Goal: Task Accomplishment & Management: Manage account settings

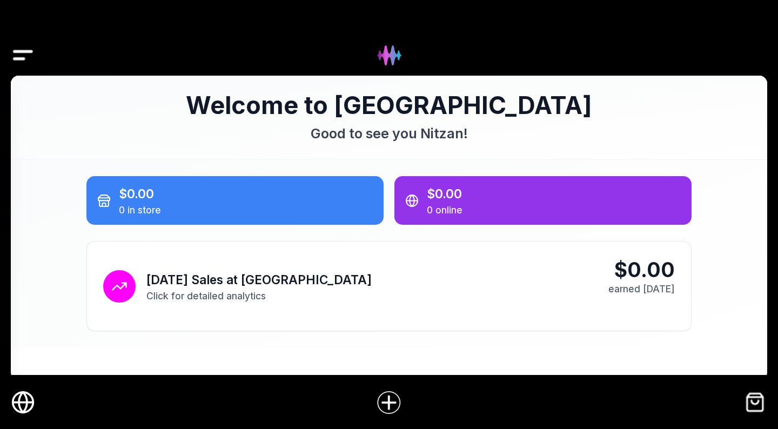
click at [32, 48] on img "Drawer" at bounding box center [23, 56] width 24 height 42
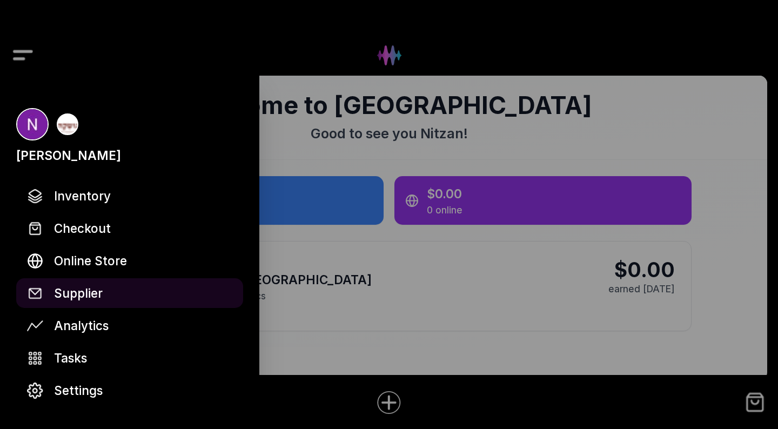
click at [84, 298] on span "Supplier" at bounding box center [78, 293] width 49 height 19
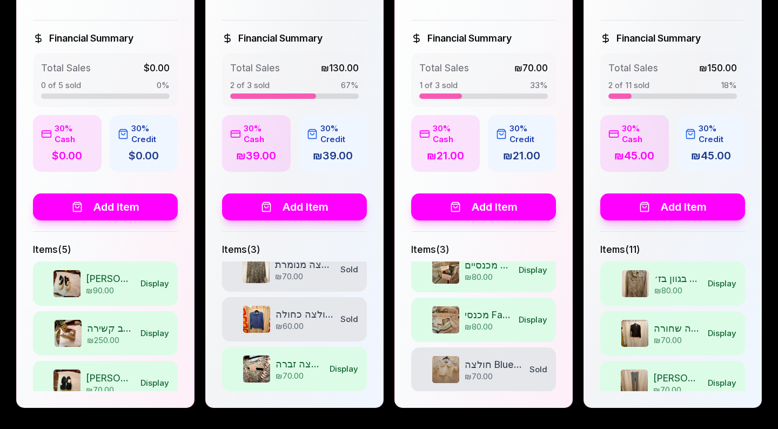
scroll to position [1656, 0]
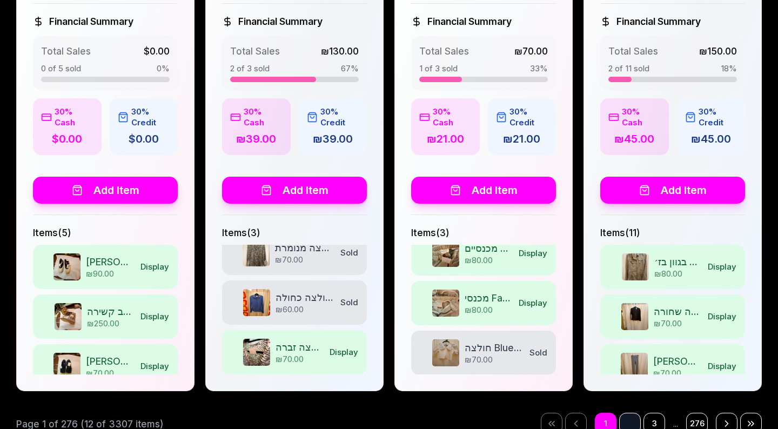
click at [630, 413] on button "2" at bounding box center [630, 424] width 22 height 22
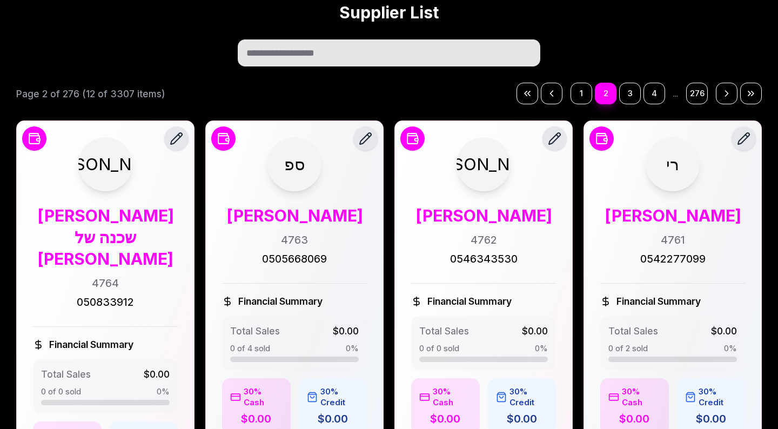
scroll to position [0, 0]
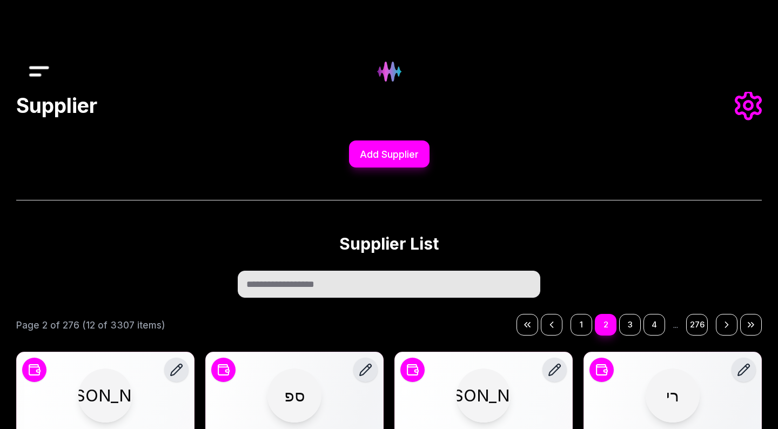
click at [44, 71] on img "Drawer" at bounding box center [39, 72] width 24 height 42
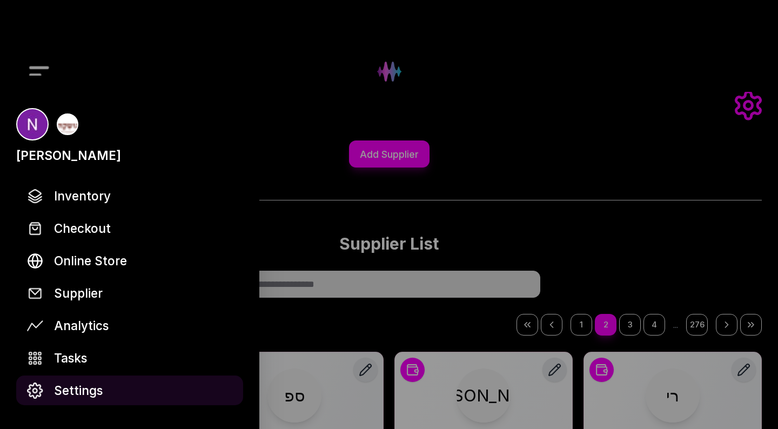
click at [102, 382] on link "Settings" at bounding box center [129, 391] width 227 height 30
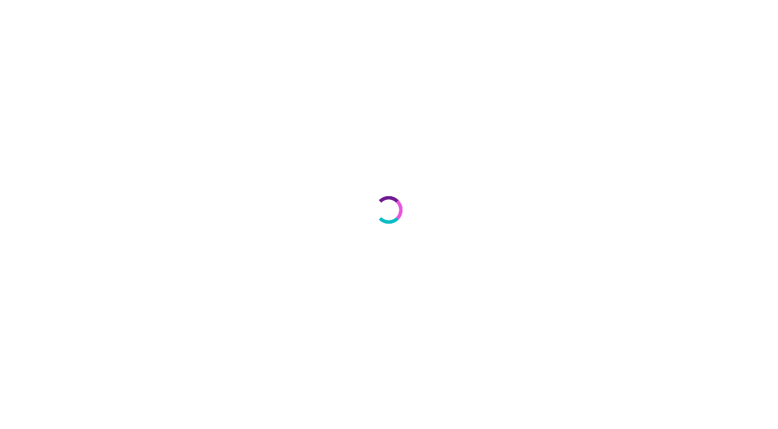
select select "**"
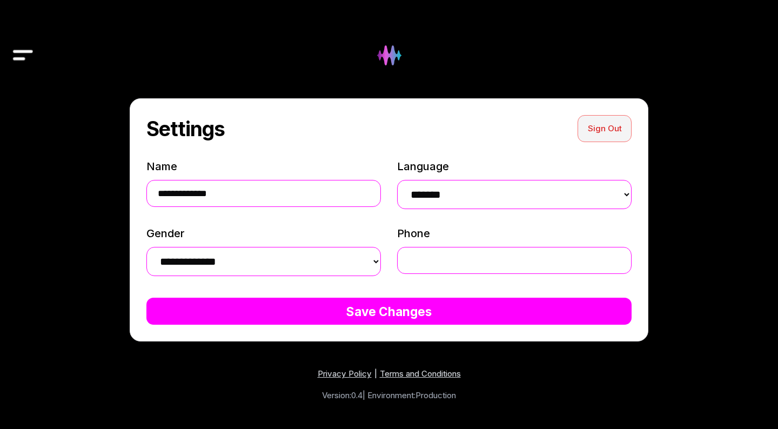
click at [600, 122] on button "Sign Out" at bounding box center [605, 128] width 54 height 27
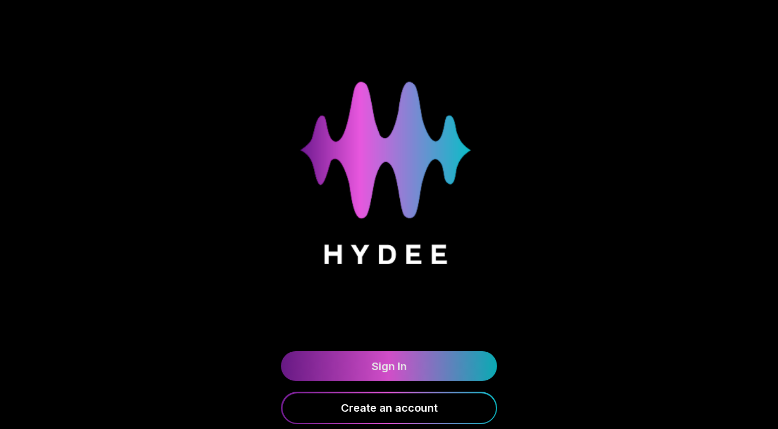
click at [387, 364] on link "Sign In" at bounding box center [389, 366] width 216 height 30
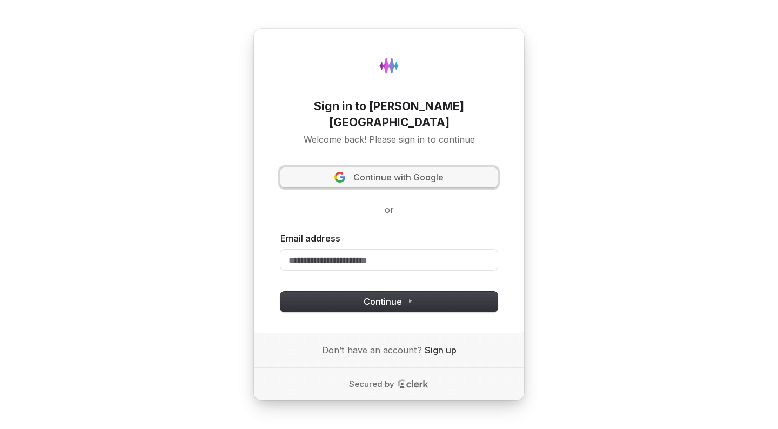
click at [391, 174] on span "Continue with Google" at bounding box center [398, 177] width 90 height 12
